Goal: Task Accomplishment & Management: Complete application form

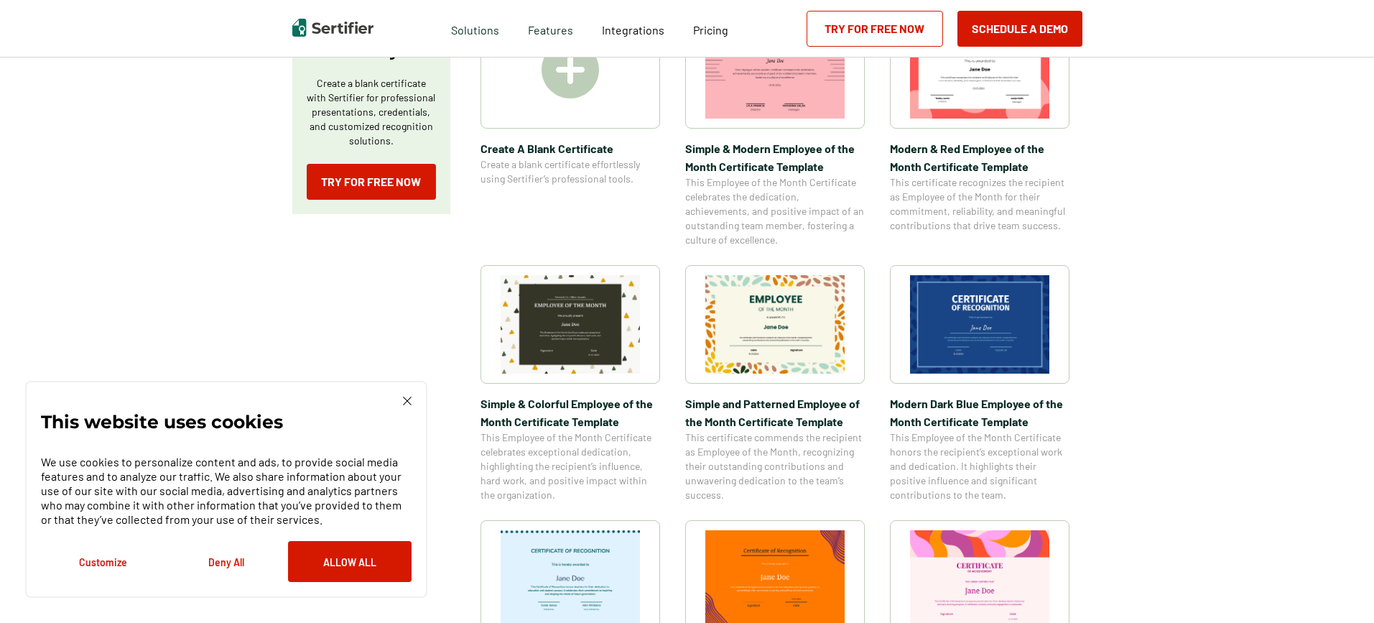
scroll to position [215, 0]
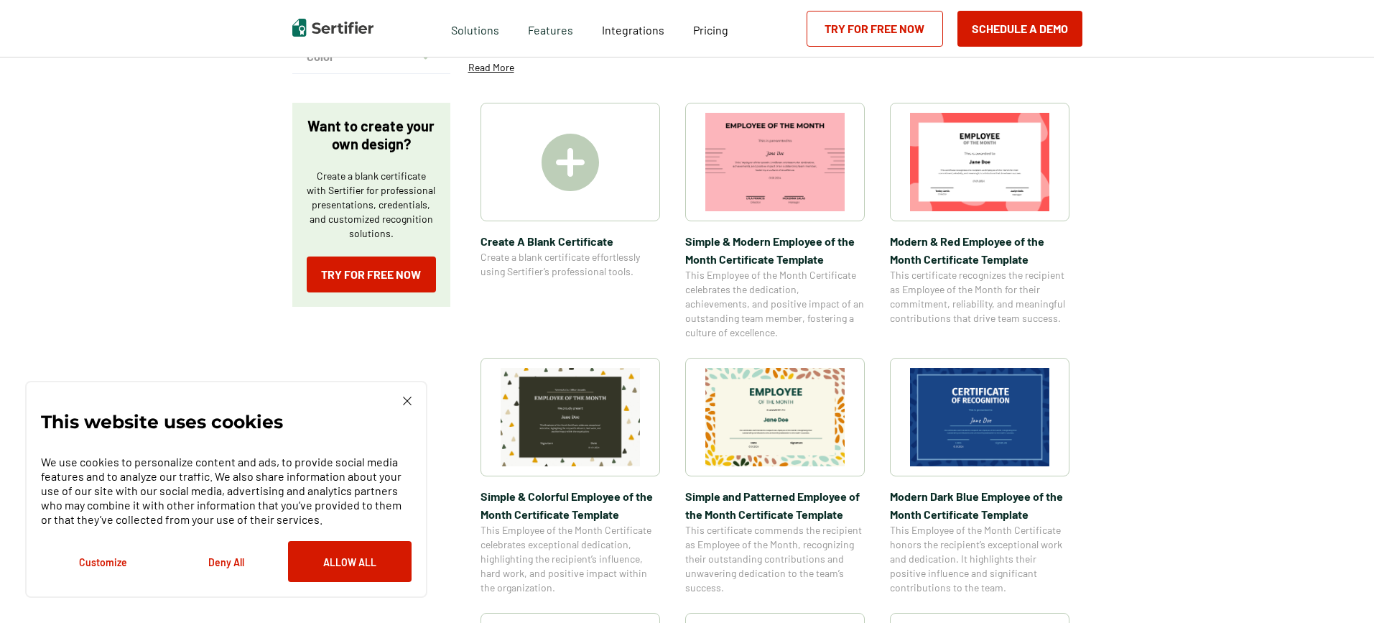
click at [573, 164] on img at bounding box center [569, 162] width 57 height 57
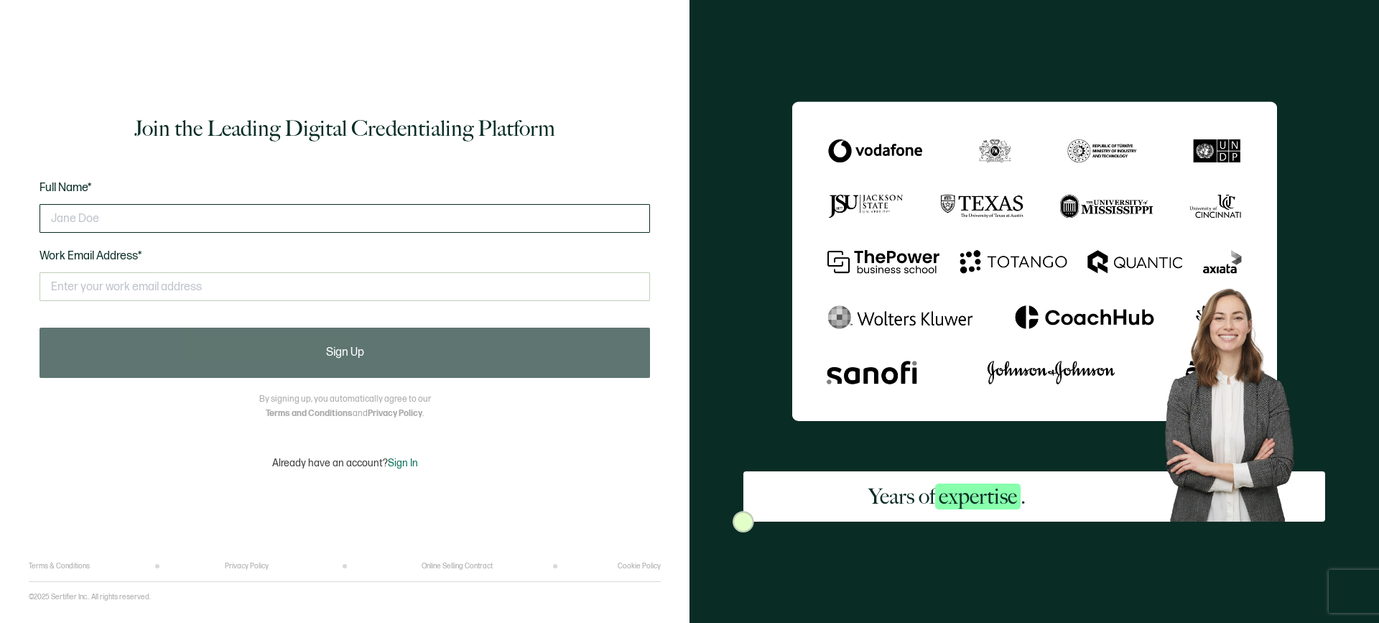
click at [157, 218] on input "text" at bounding box center [344, 218] width 610 height 29
type input "[PERSON_NAME]"
click at [83, 287] on input "text" at bounding box center [344, 286] width 610 height 29
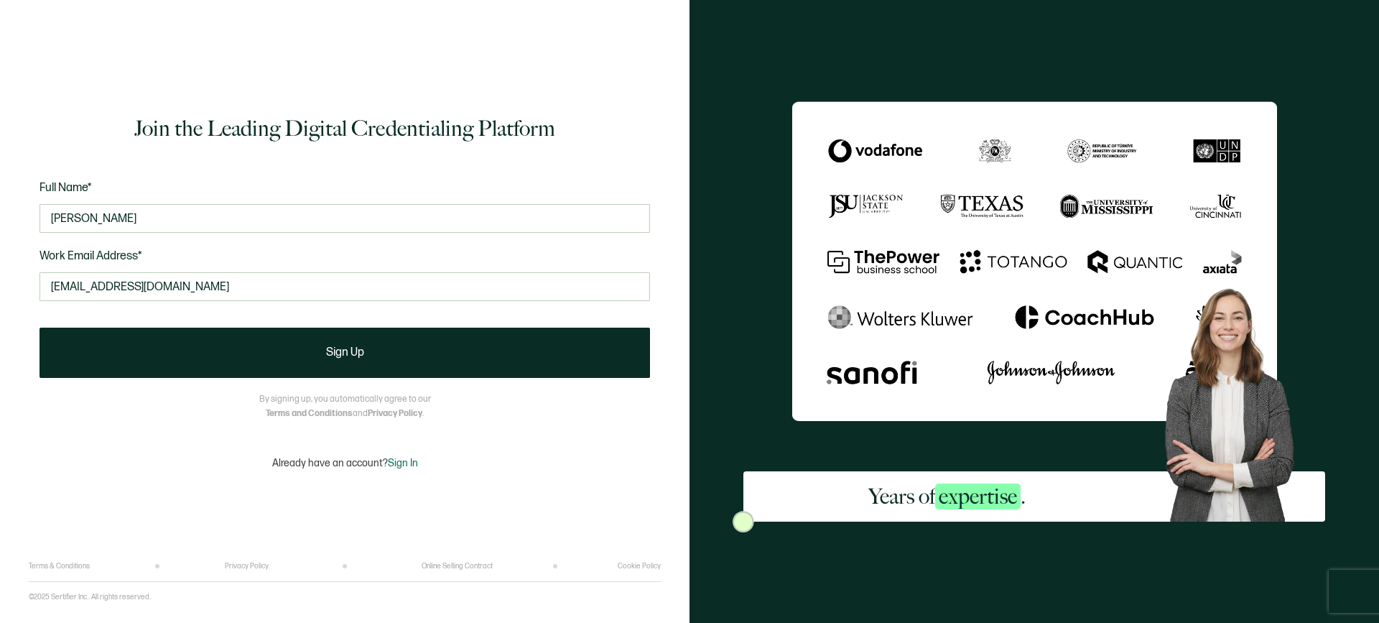
drag, startPoint x: 335, startPoint y: 360, endPoint x: 722, endPoint y: 289, distance: 392.8
click at [336, 359] on button "Sign Up" at bounding box center [344, 352] width 610 height 50
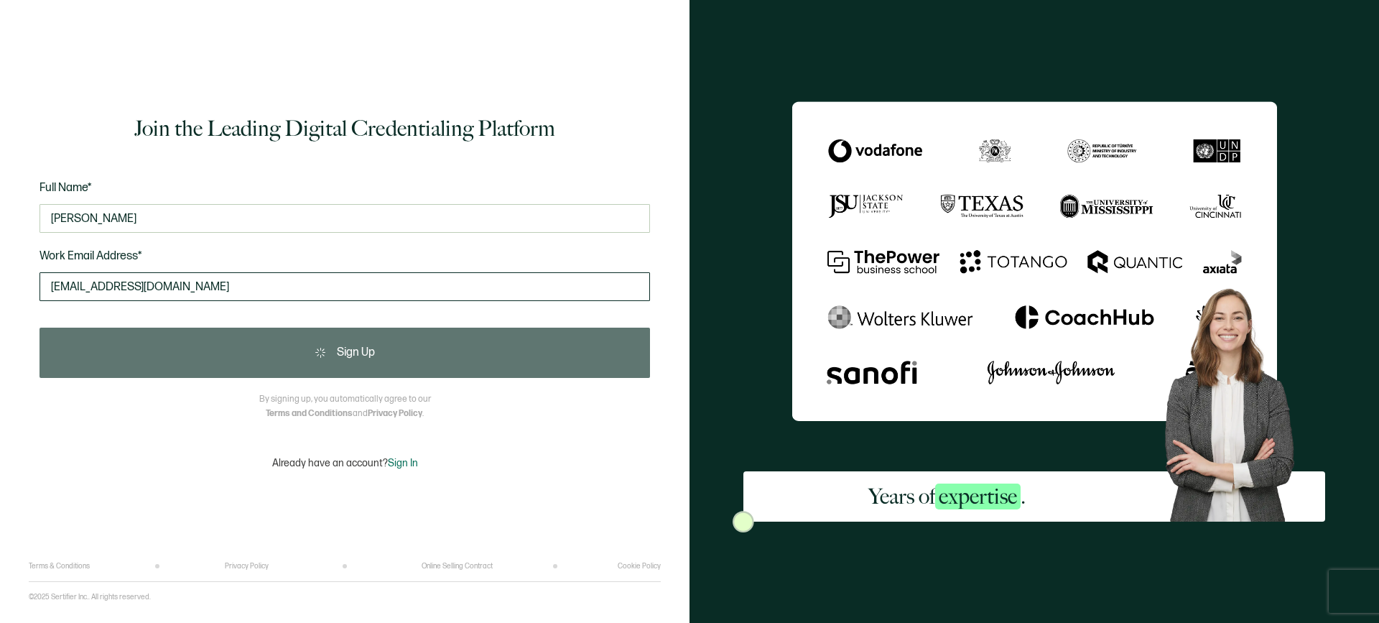
click at [196, 287] on input "[EMAIL_ADDRESS][DOMAIN_NAME]" at bounding box center [344, 286] width 610 height 29
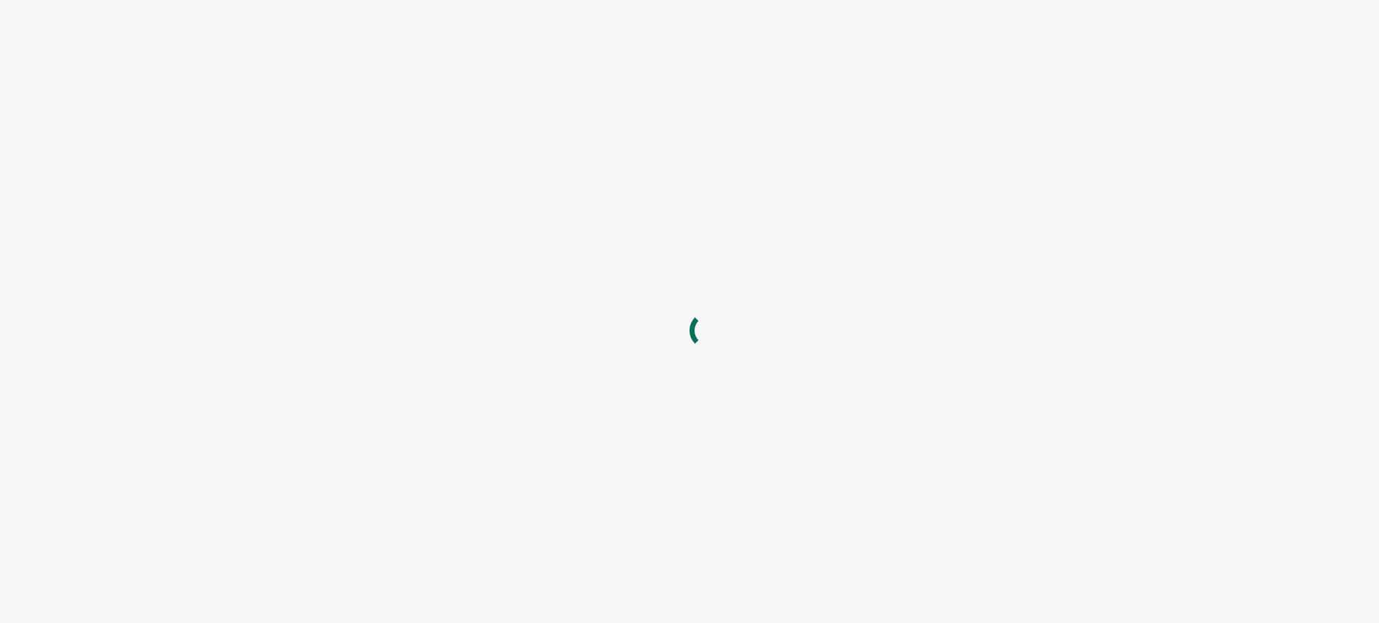
type input "aquiring1968@gmaio"
